Goal: Check status: Check status

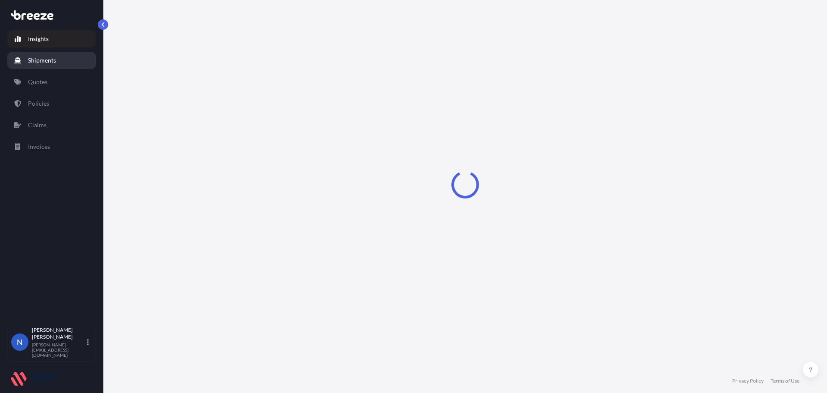
select select "2025"
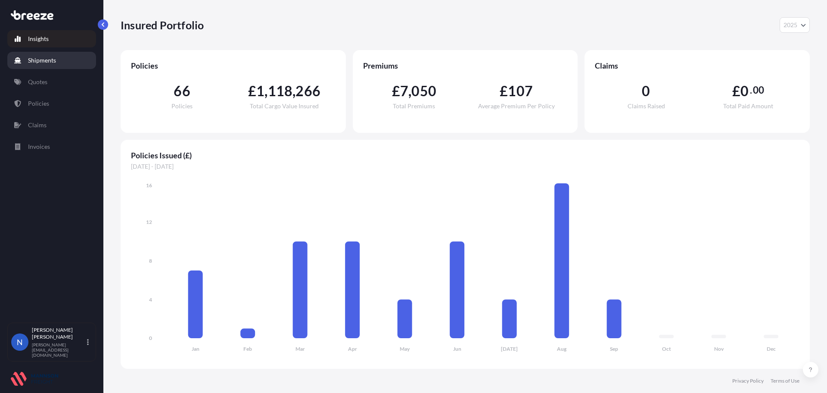
click at [53, 61] on p "Shipments" at bounding box center [42, 60] width 28 height 9
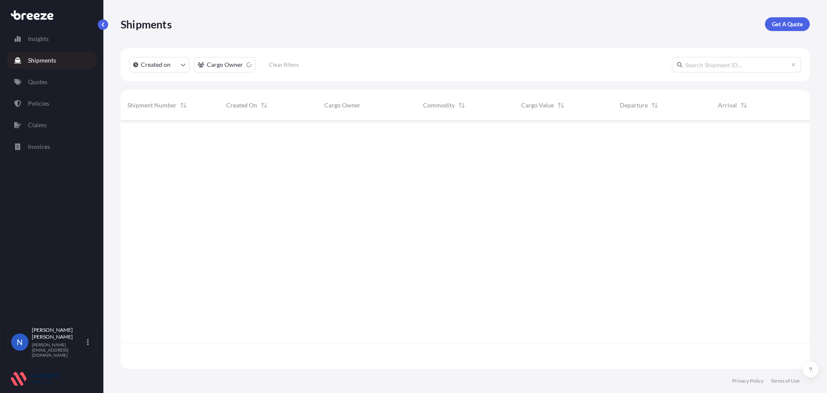
scroll to position [246, 683]
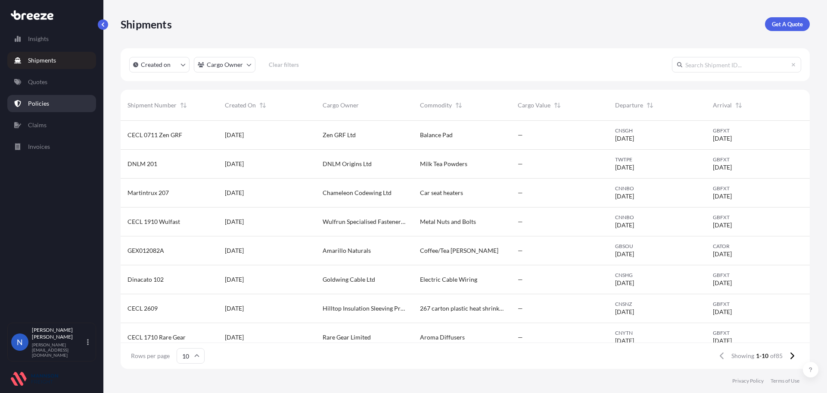
click at [37, 111] on link "Policies" at bounding box center [51, 103] width 89 height 17
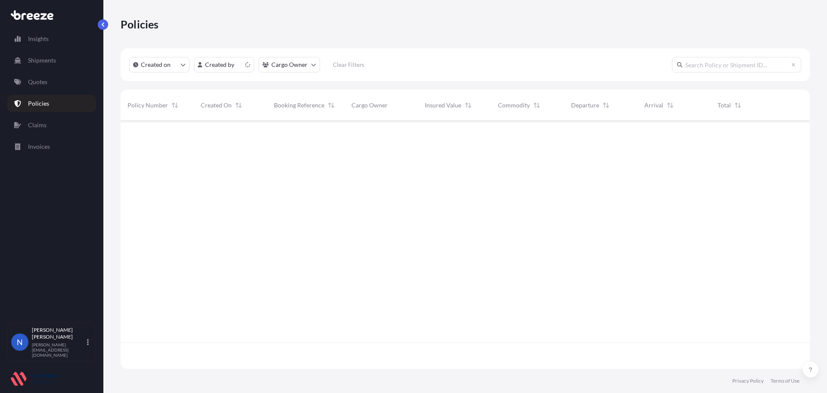
scroll to position [246, 683]
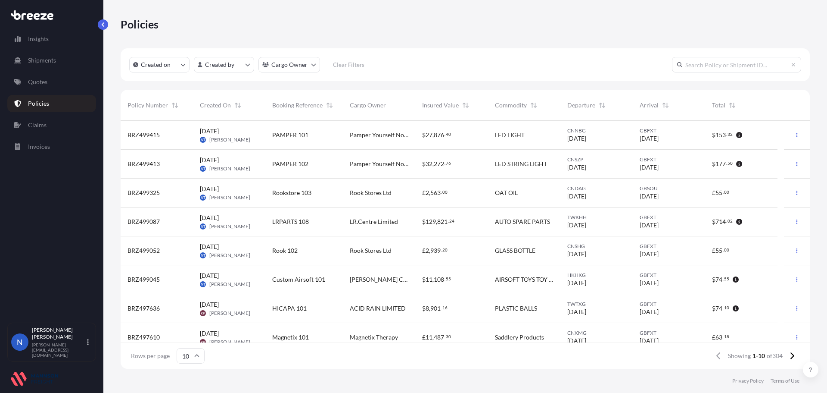
click at [296, 190] on span "Rookstore 103" at bounding box center [291, 192] width 39 height 9
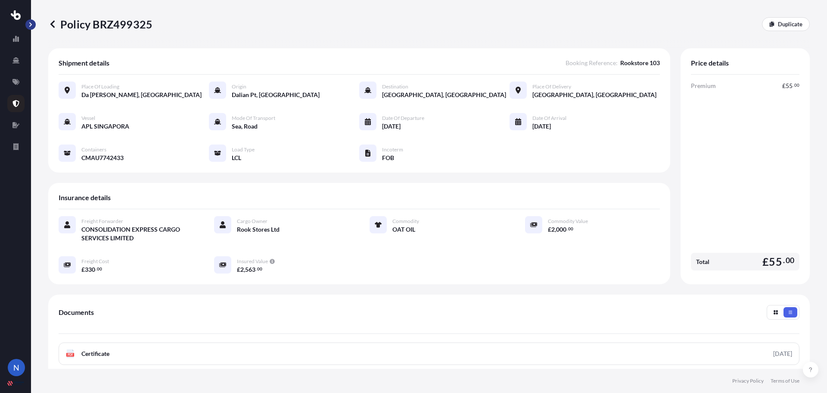
click at [33, 24] on button "button" at bounding box center [30, 24] width 10 height 10
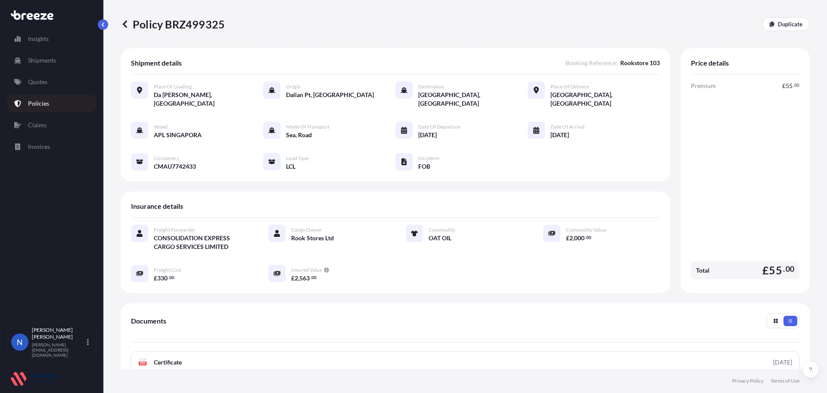
click at [19, 103] on icon at bounding box center [17, 103] width 7 height 7
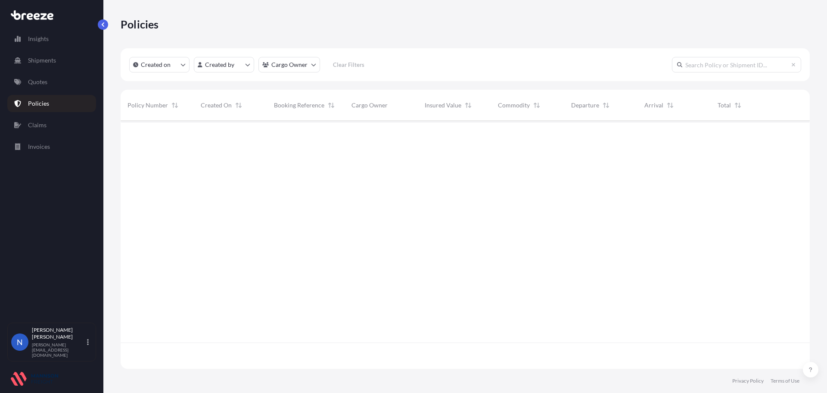
scroll to position [246, 683]
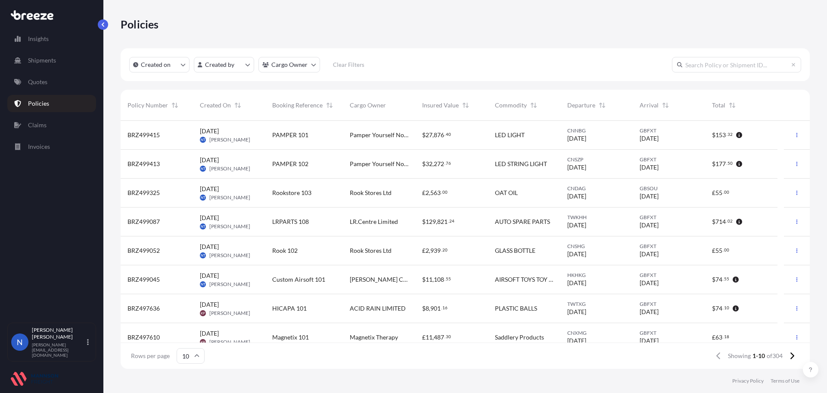
click at [315, 247] on div "Rook 102" at bounding box center [304, 250] width 64 height 9
